Goal: Obtain resource: Obtain resource

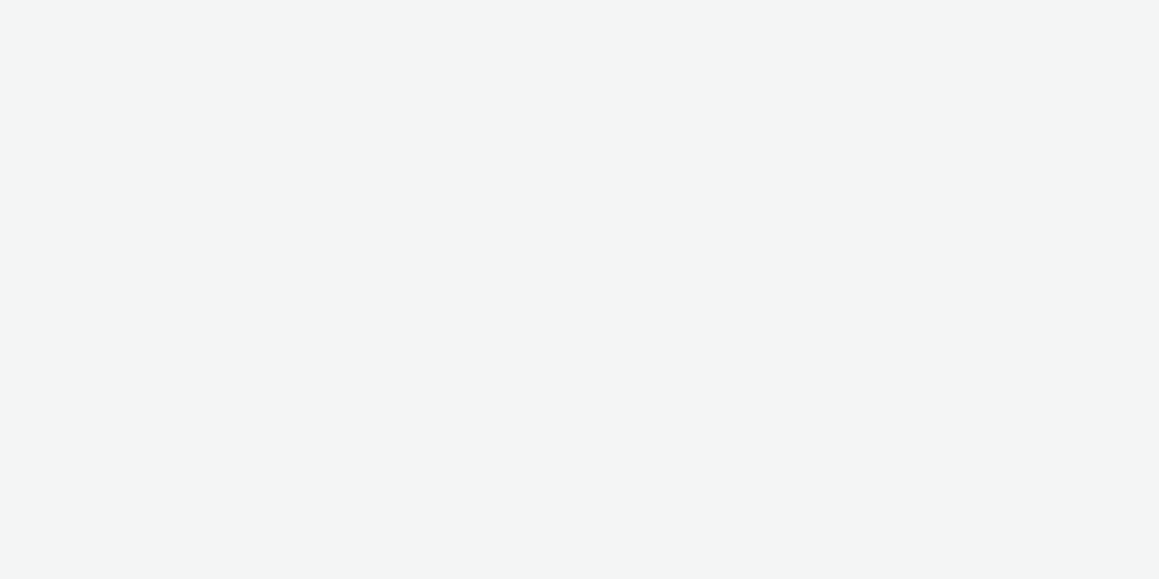
select select "47c37c18-910e-43a3-bb91-a2beb2847406"
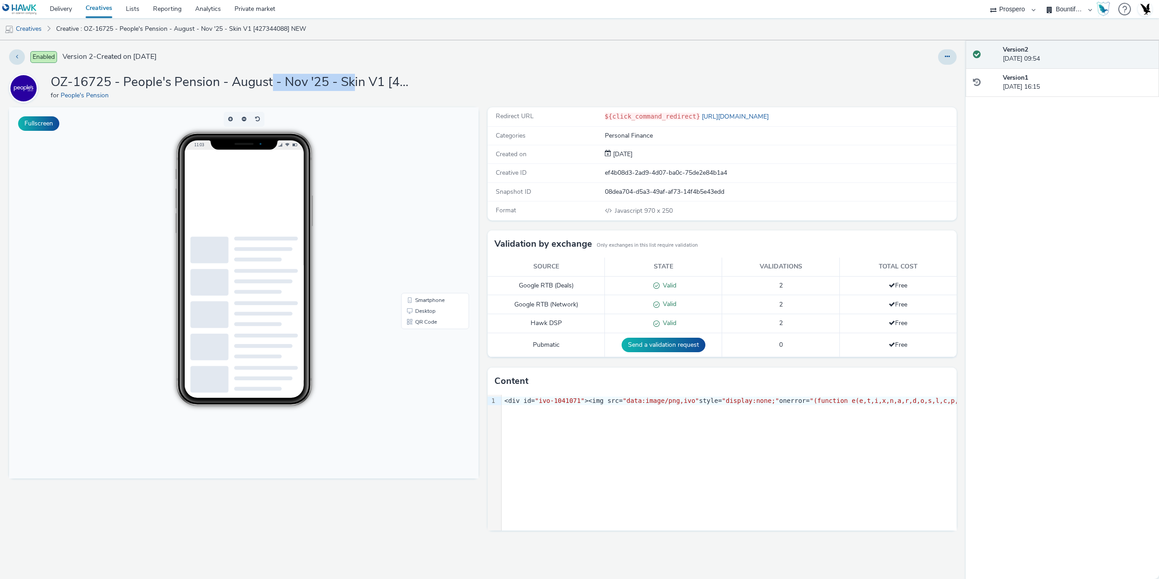
drag, startPoint x: 272, startPoint y: 83, endPoint x: 358, endPoint y: 78, distance: 86.2
click at [358, 78] on h1 "OZ-16725 - People's Pension - August - Nov '25 - Skin V1 [427344088] NEW" at bounding box center [232, 82] width 362 height 17
click at [364, 77] on h1 "OZ-16725 - People's Pension - August - Nov '25 - Skin V1 [427344088] NEW" at bounding box center [232, 82] width 362 height 17
drag, startPoint x: 240, startPoint y: 81, endPoint x: 350, endPoint y: 86, distance: 110.1
click at [344, 87] on h1 "OZ-16725 - People's Pension - August - Nov '25 - Skin V1 [427344088] NEW" at bounding box center [232, 82] width 362 height 17
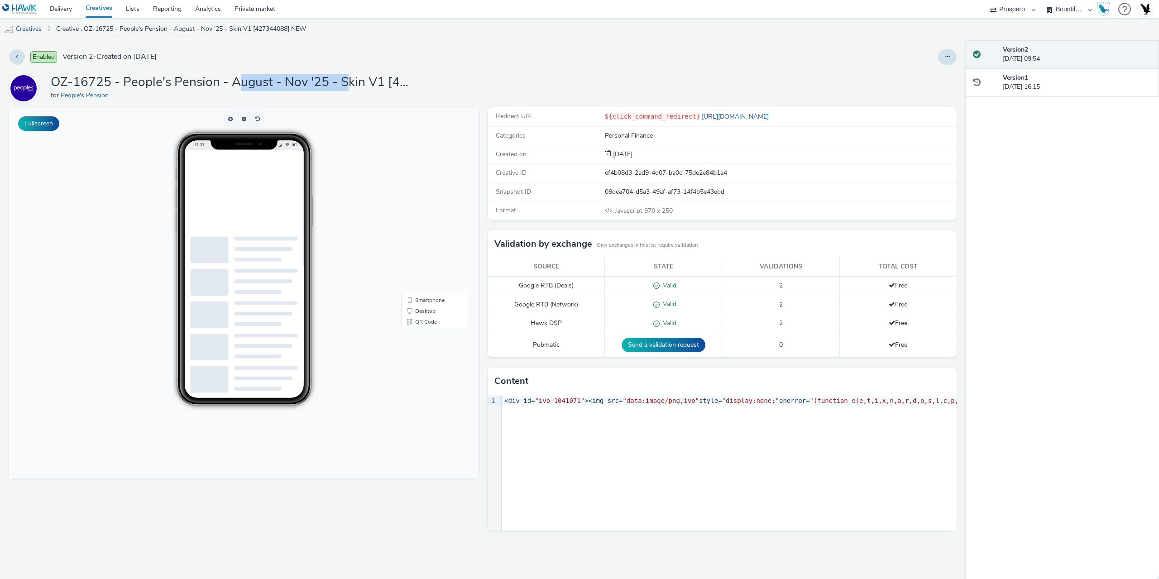
click at [350, 86] on h1 "OZ-16725 - People's Pension - August - Nov '25 - Skin V1 [427344088] NEW" at bounding box center [232, 82] width 362 height 17
drag, startPoint x: 276, startPoint y: 84, endPoint x: 321, endPoint y: 90, distance: 45.2
click at [321, 90] on h1 "OZ-16725 - People's Pension - August - Nov '25 - Skin V1 [427344088] NEW" at bounding box center [232, 82] width 362 height 17
click at [328, 92] on div "for People's Pension" at bounding box center [232, 95] width 362 height 9
click at [587, 435] on div "9 1 › <div id= "ivo-1041071" ><img src= "data:image/png,ivo" style= "display:no…" at bounding box center [722, 463] width 469 height 136
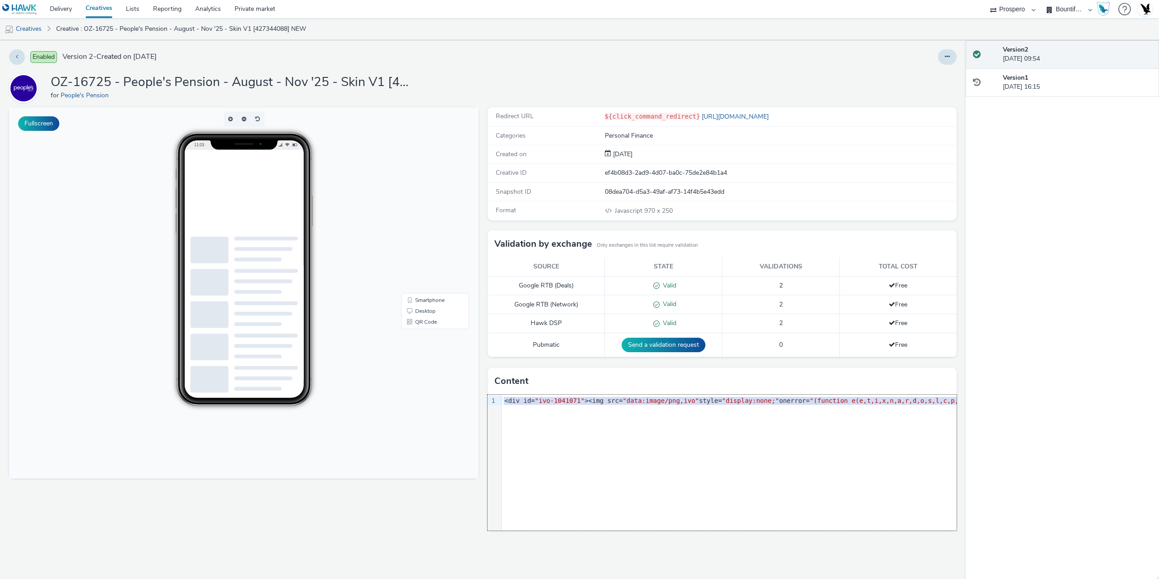
copy div "<div id= "ivo-1041071" ><img src= "data:image/png,ivo" style= "display:none;" o…"
click at [648, 463] on div "9 1 › <div id= "ivo-1041071" ><img src= "data:image/png,ivo" style= "display:no…" at bounding box center [722, 463] width 469 height 136
copy div "<div id= "ivo-1041071" ><img src= "data:image/png,ivo" style= "display:none;" o…"
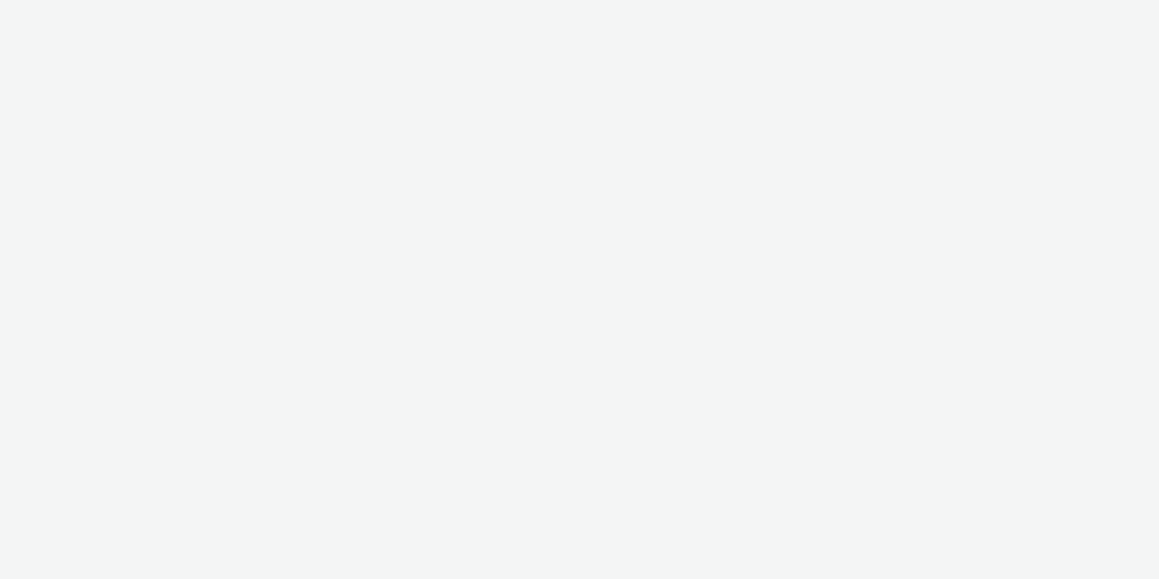
select select "47c37c18-910e-43a3-bb91-a2beb2847406"
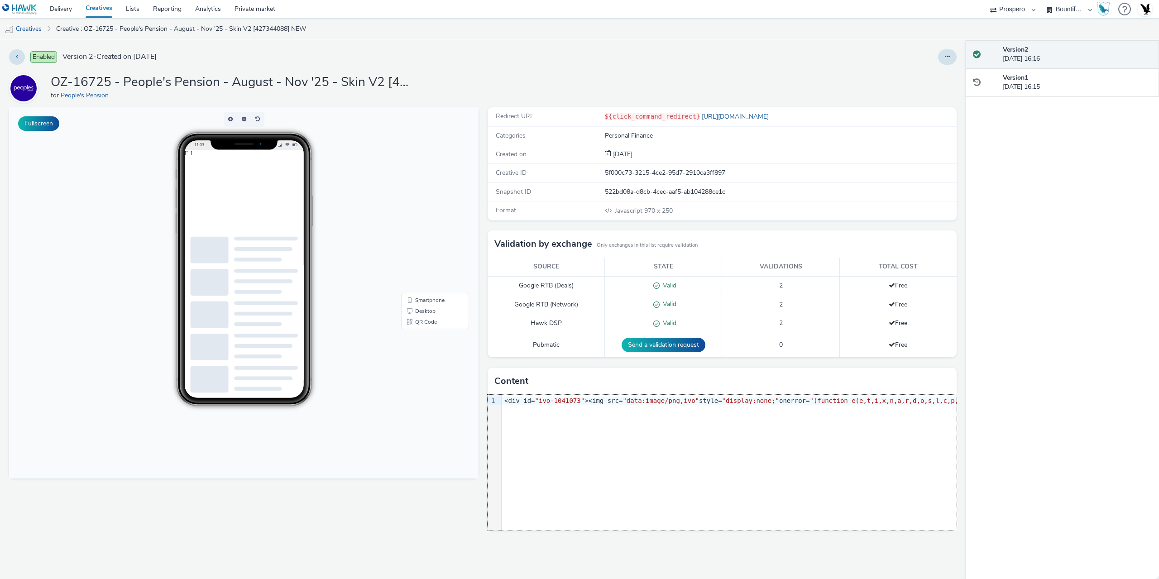
click at [634, 452] on div "9 1 › <div id= "ivo-1041073" ><img src= "data:image/png,ivo" style= "display:no…" at bounding box center [722, 463] width 469 height 136
copy div "<div id= "ivo-1041073" ><img src= "data:image/png,ivo" style= "display:none;" o…"
click at [714, 430] on div "9 1 › <div id= "ivo-1041073" ><img src= "data:image/png,ivo" style= "display:no…" at bounding box center [722, 463] width 469 height 136
copy div "<div id= "ivo-1041073" ><img src= "data:image/png,ivo" style= "display:none;" o…"
drag, startPoint x: 500, startPoint y: 65, endPoint x: 492, endPoint y: 64, distance: 8.3
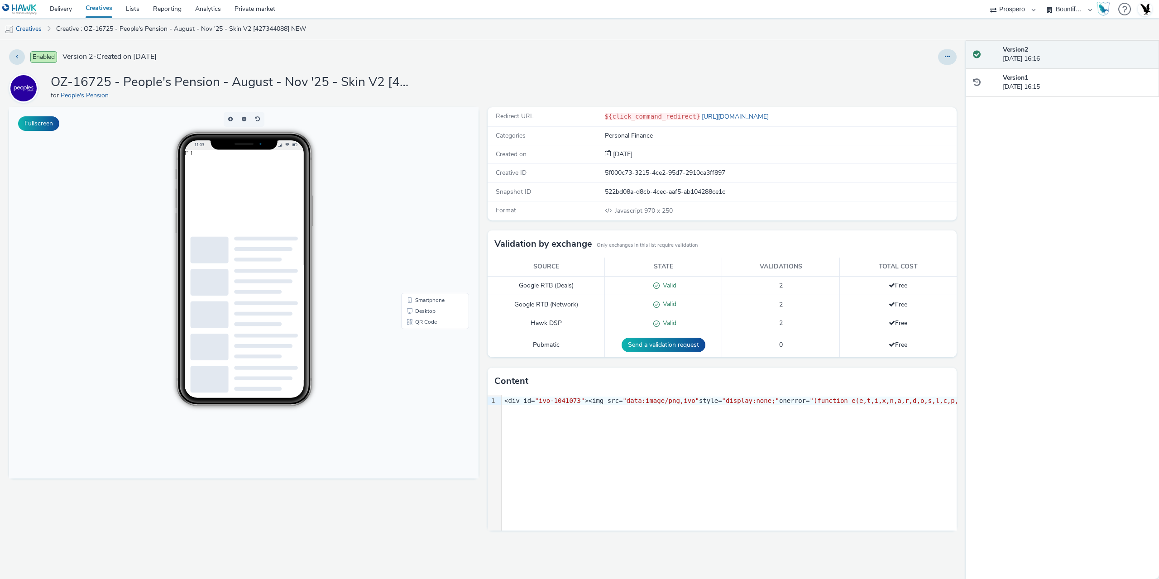
click at [497, 64] on div "Enabled Version 2 - Created on 03 September 2025 OZ-16725 - People's Pension - …" at bounding box center [483, 309] width 966 height 539
